Goal: Check status

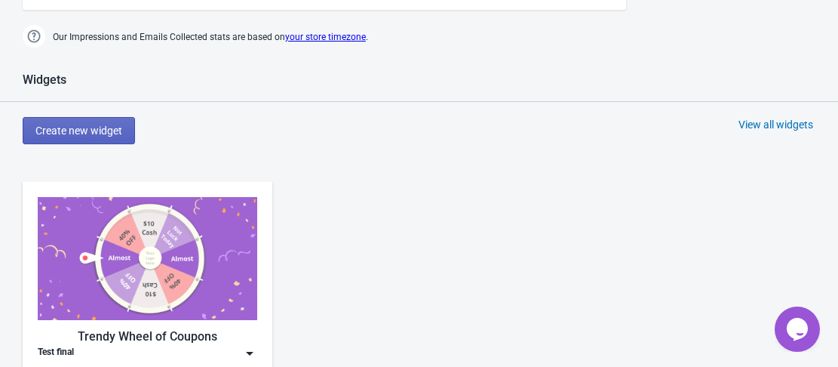
scroll to position [706, 0]
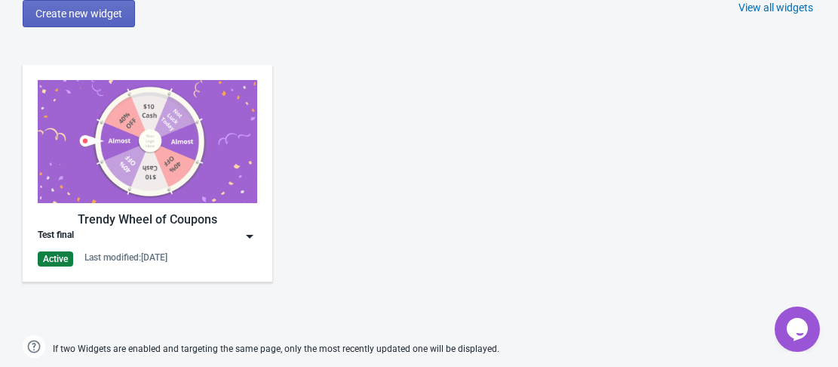
click at [212, 165] on img at bounding box center [147, 141] width 219 height 123
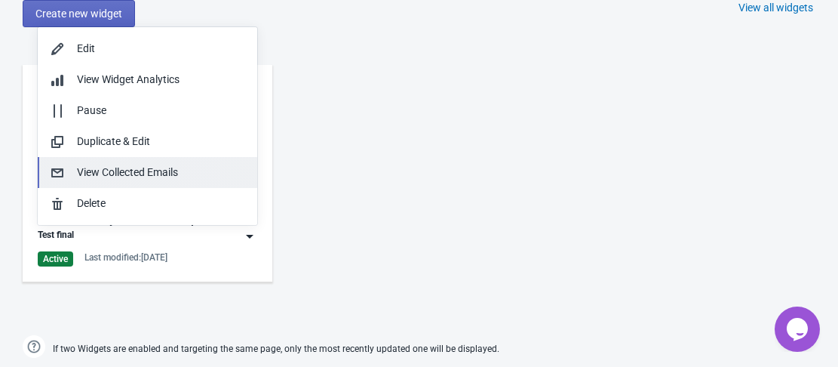
click at [142, 164] on button "View Collected Emails" at bounding box center [147, 172] width 219 height 31
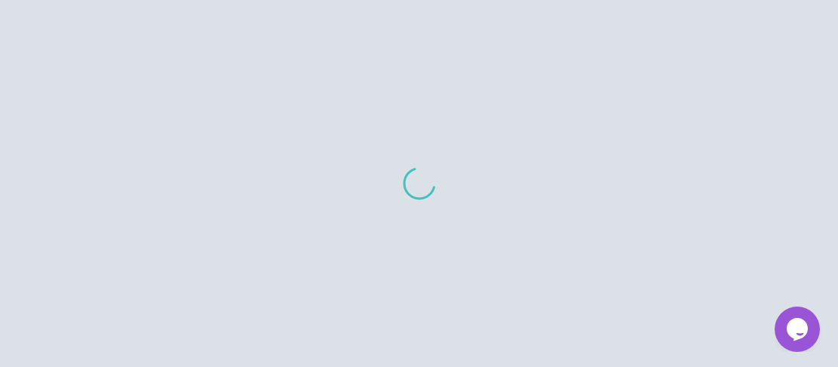
scroll to position [15, 0]
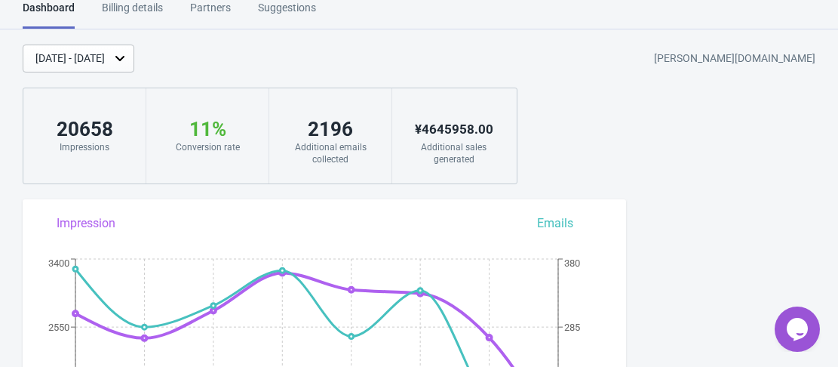
click at [105, 59] on div "[DATE] - [DATE]" at bounding box center [69, 59] width 69 height 16
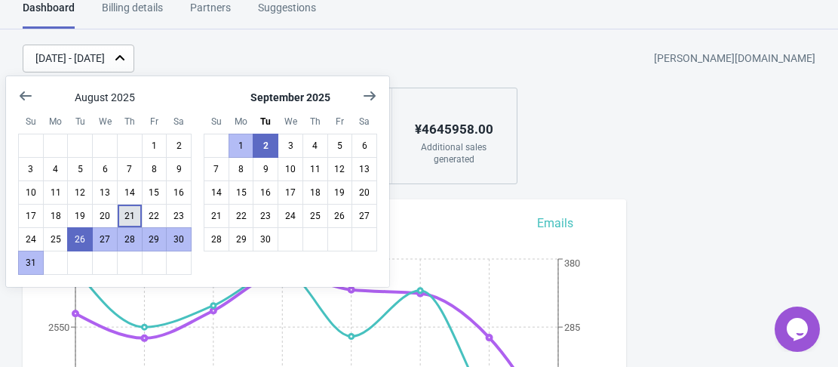
click at [133, 209] on button "21" at bounding box center [130, 216] width 26 height 24
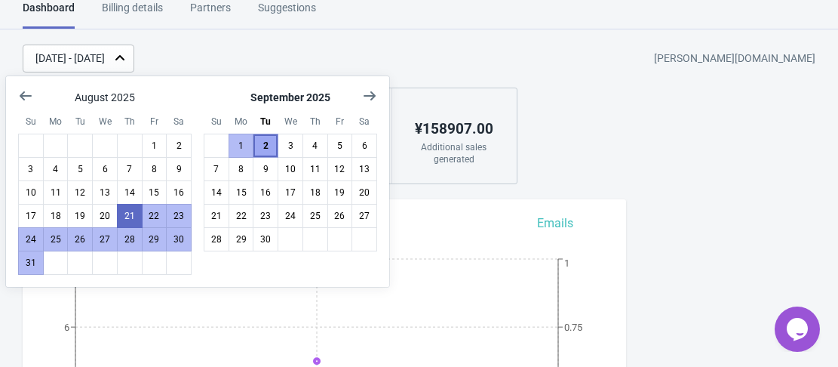
click at [266, 149] on button "2" at bounding box center [266, 145] width 26 height 24
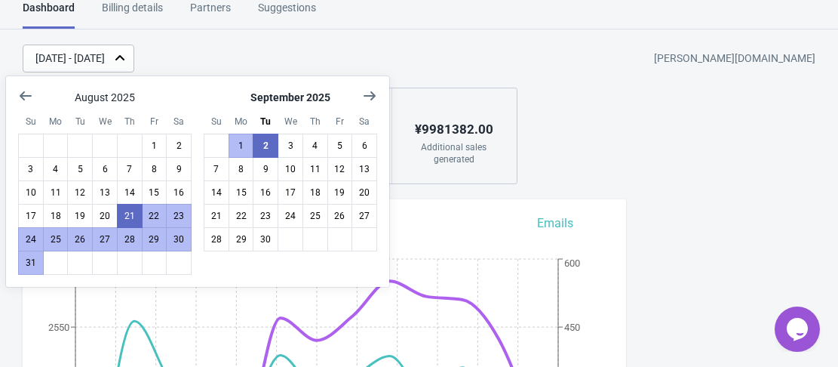
click at [446, 89] on div "¥ 9981382.00 Additional sales generated" at bounding box center [453, 135] width 123 height 95
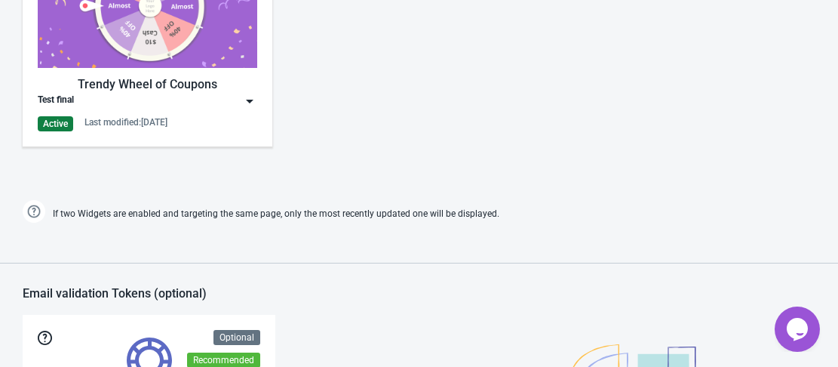
scroll to position [694, 0]
